Goal: Task Accomplishment & Management: Use online tool/utility

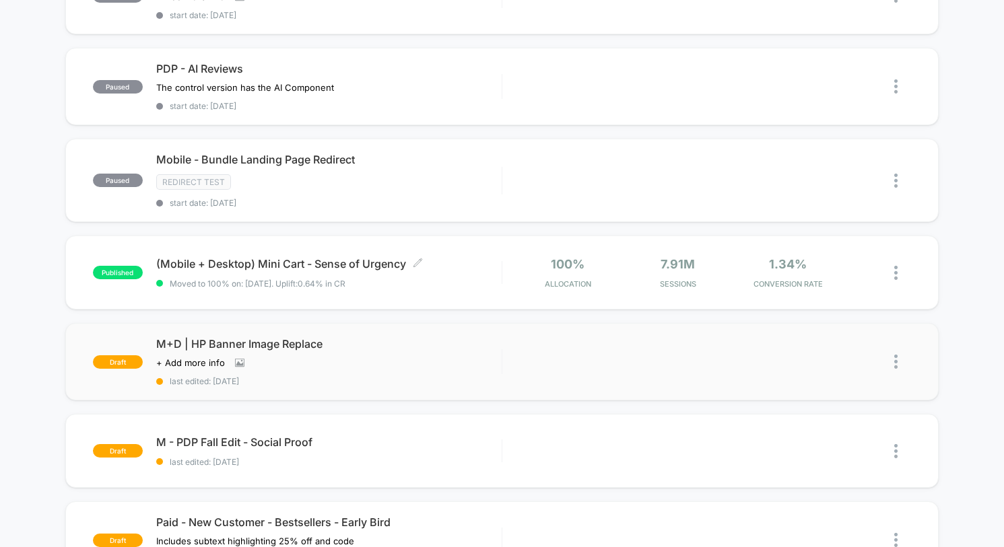
scroll to position [847, 0]
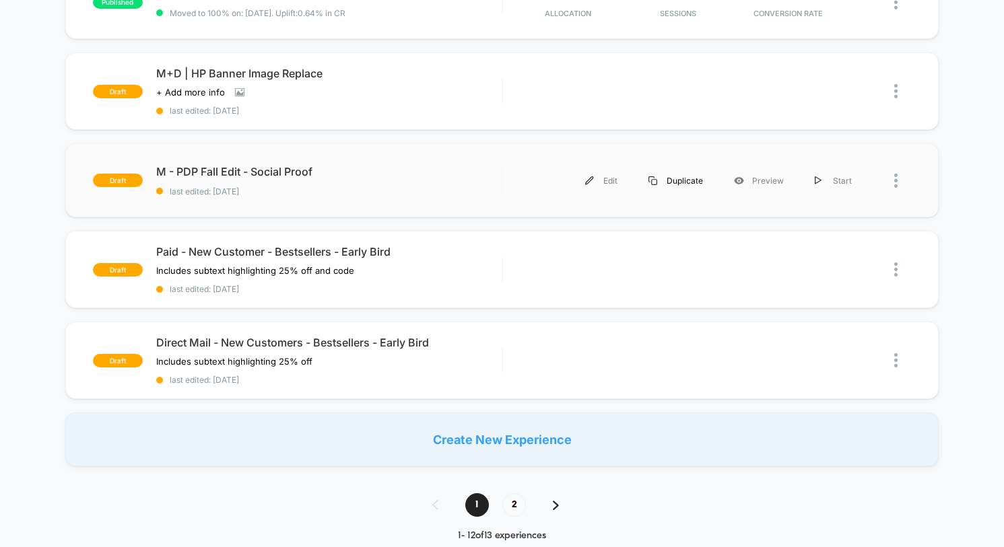
drag, startPoint x: 398, startPoint y: 242, endPoint x: 661, endPoint y: 187, distance: 269.0
click at [614, 258] on div "Edit" at bounding box center [601, 269] width 63 height 30
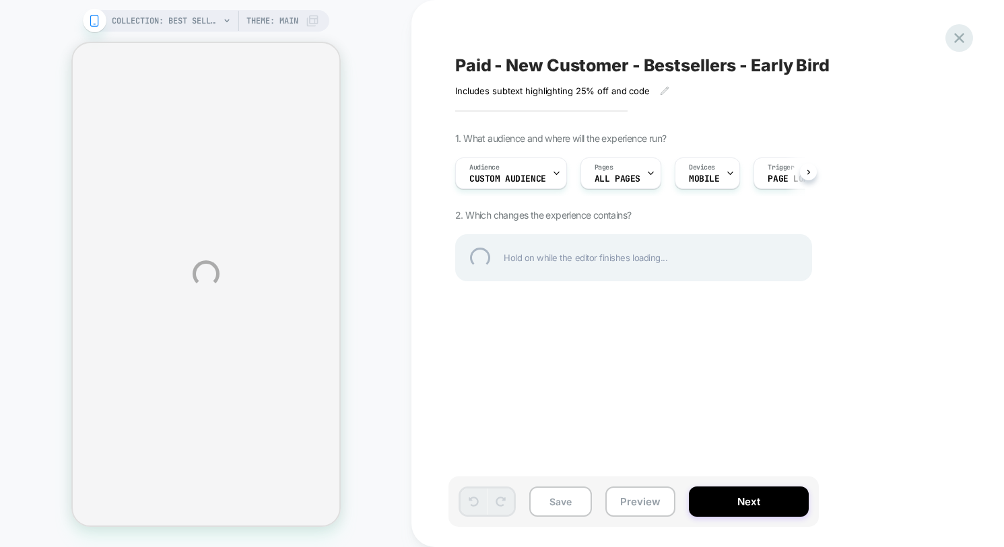
click at [956, 42] on div at bounding box center [959, 38] width 28 height 28
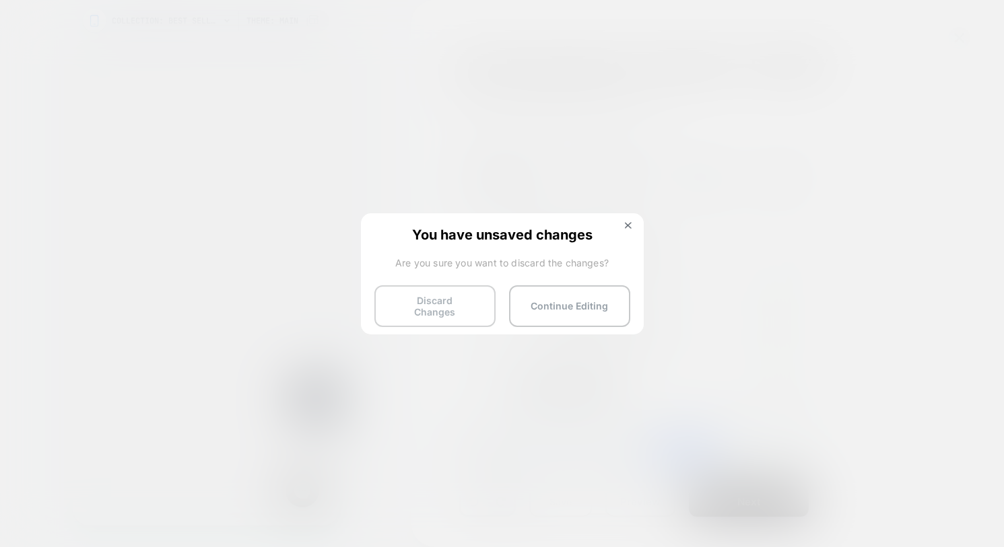
click at [467, 303] on button "Discard Changes" at bounding box center [434, 306] width 121 height 42
